Goal: Navigation & Orientation: Understand site structure

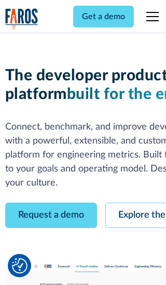
scroll to position [59, 0]
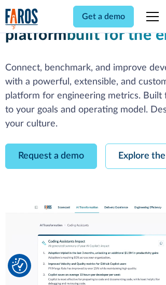
click at [51, 143] on link "Request a demo" at bounding box center [51, 155] width 92 height 25
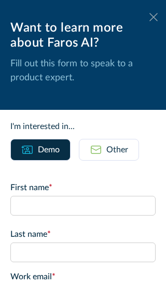
click at [153, 17] on icon at bounding box center [153, 17] width 8 height 8
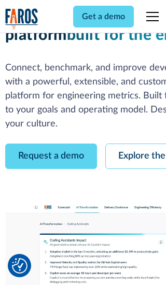
click at [135, 143] on link "Explore the platform" at bounding box center [160, 155] width 110 height 25
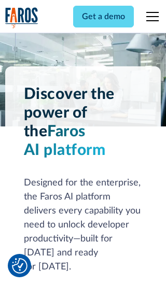
scroll to position [7780, 0]
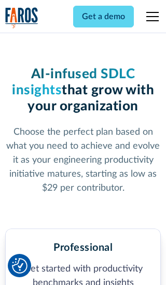
scroll to position [1605, 0]
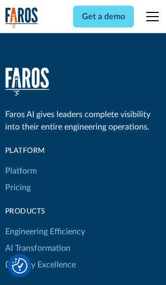
click at [20, 163] on link "Platform" at bounding box center [21, 171] width 32 height 17
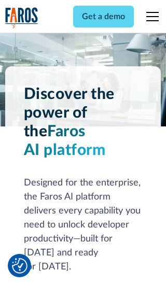
scroll to position [8112, 0]
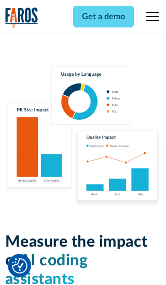
scroll to position [6403, 0]
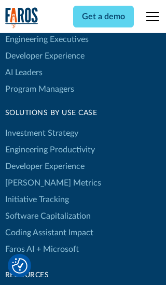
click at [31, 175] on link "[PERSON_NAME] Metrics" at bounding box center [53, 183] width 96 height 17
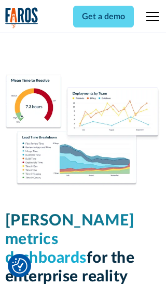
scroll to position [4535, 0]
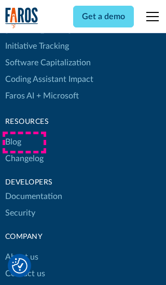
scroll to position [4693, 0]
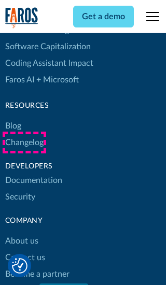
click at [24, 142] on link "Changelog" at bounding box center [24, 142] width 38 height 17
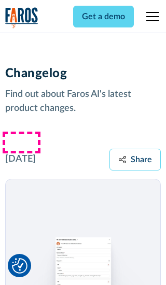
scroll to position [12494, 0]
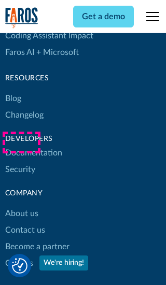
click at [21, 205] on link "About us" at bounding box center [21, 213] width 33 height 17
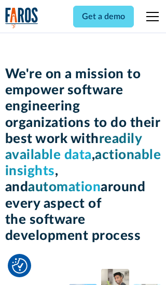
scroll to position [3572, 0]
